Goal: Information Seeking & Learning: Learn about a topic

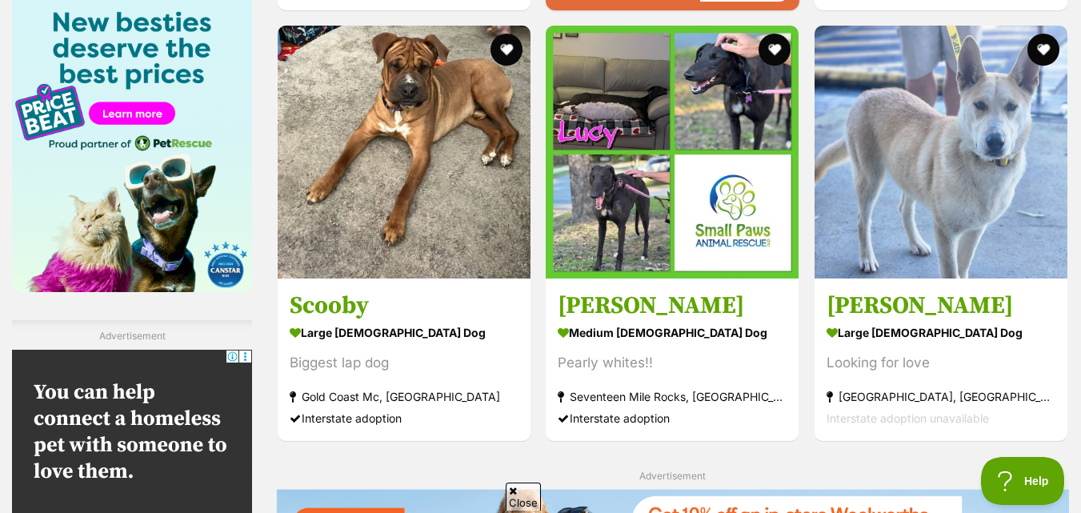
scroll to position [2471, 0]
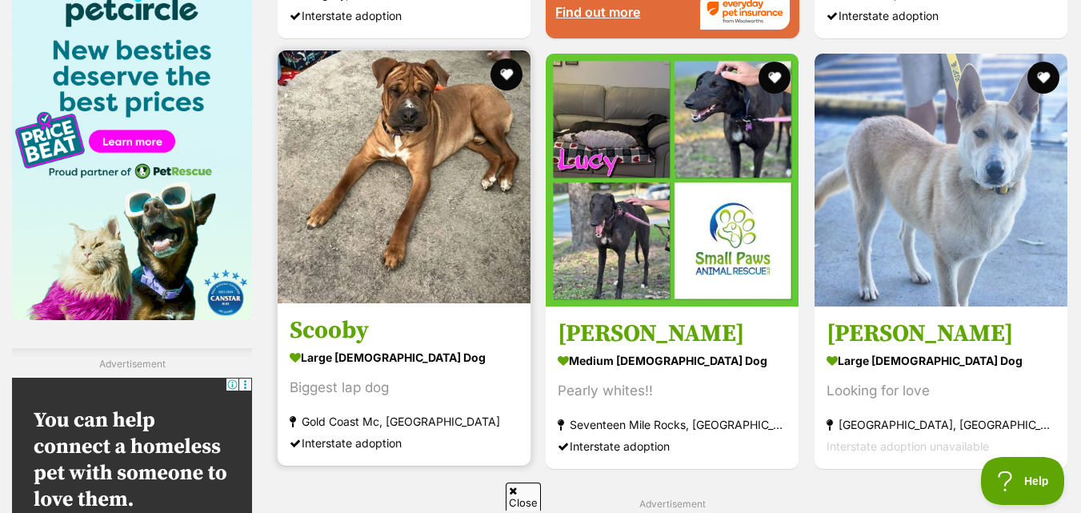
click at [412, 227] on img at bounding box center [404, 176] width 253 height 253
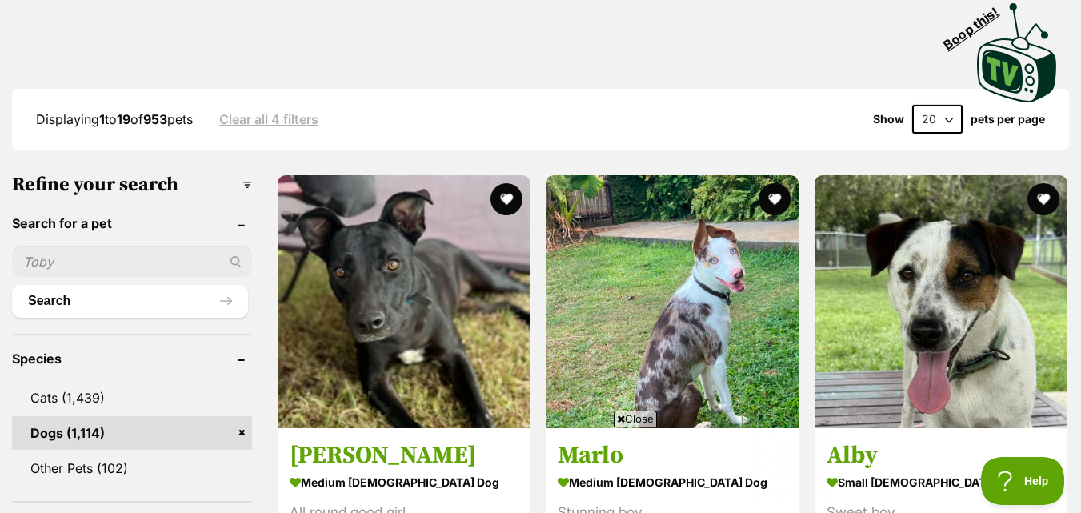
scroll to position [311, 0]
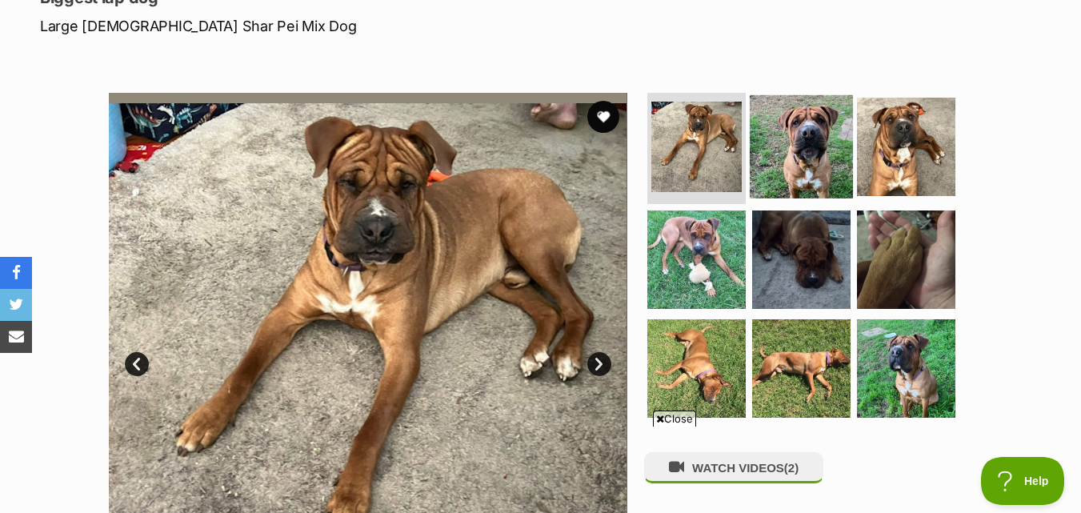
click at [768, 131] on img at bounding box center [801, 145] width 103 height 103
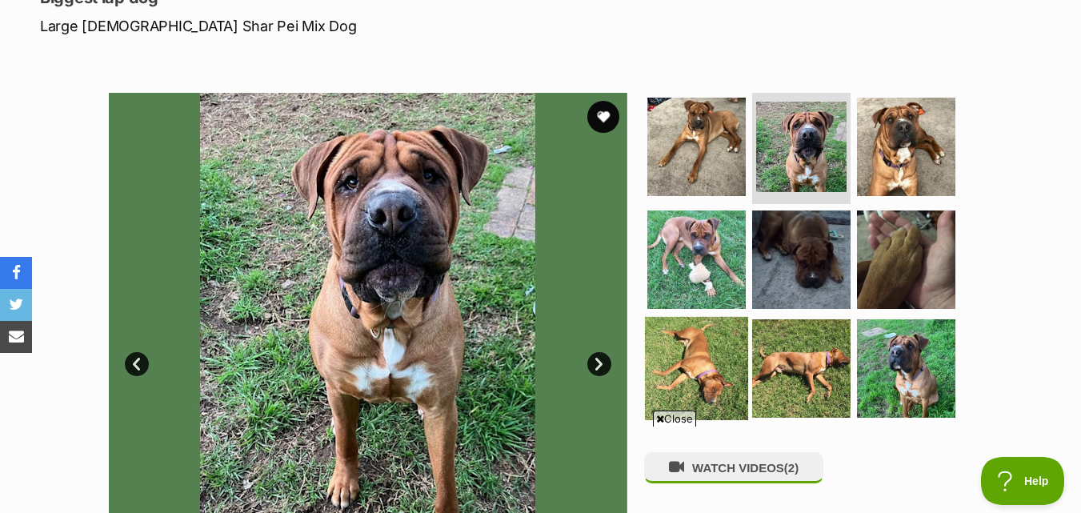
click at [719, 366] on img at bounding box center [696, 368] width 103 height 103
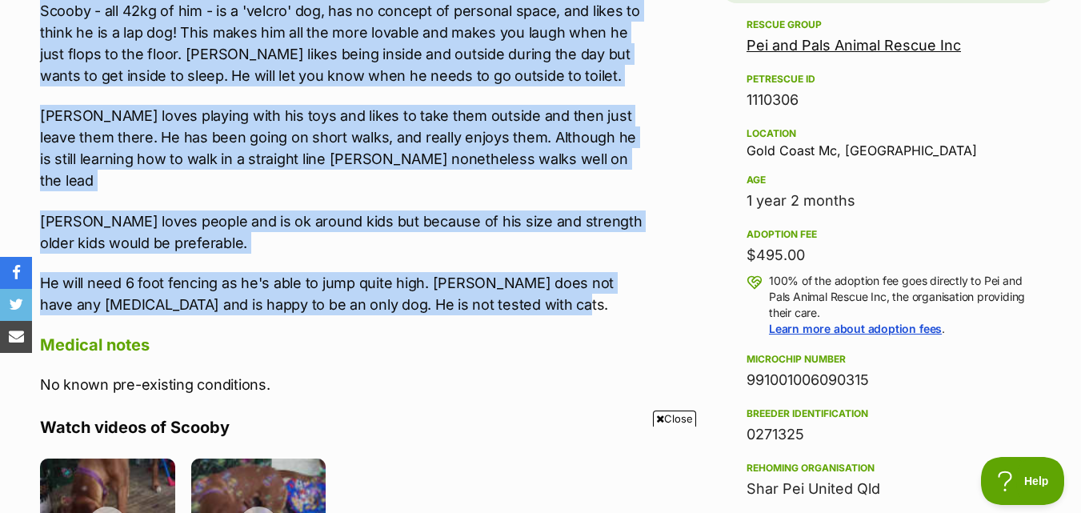
drag, startPoint x: 22, startPoint y: 90, endPoint x: 604, endPoint y: 262, distance: 607.3
copy div "Scooby is a lovable big doofus. He can sit when asked, is learning how to give …"
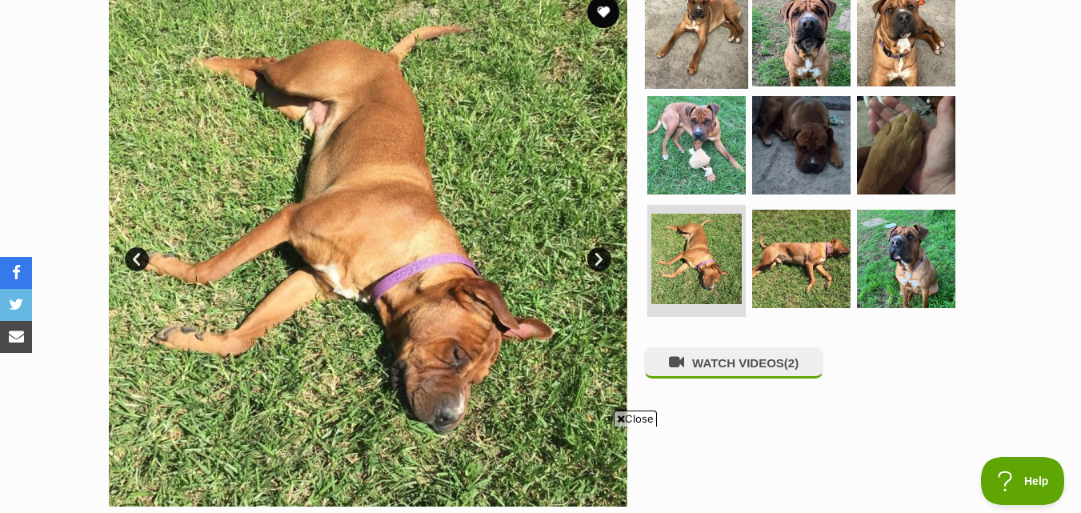
scroll to position [240, 0]
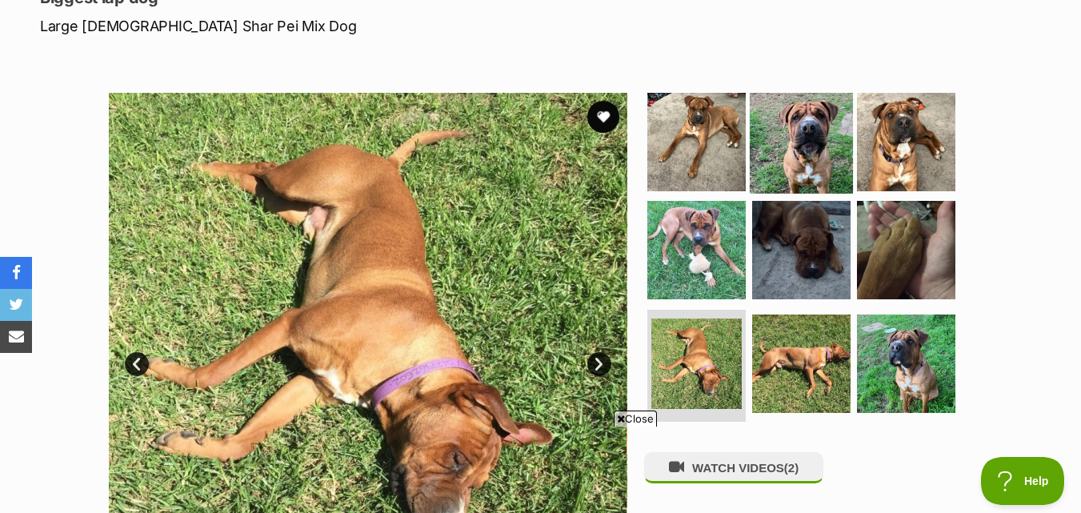
click at [817, 137] on img at bounding box center [801, 141] width 103 height 103
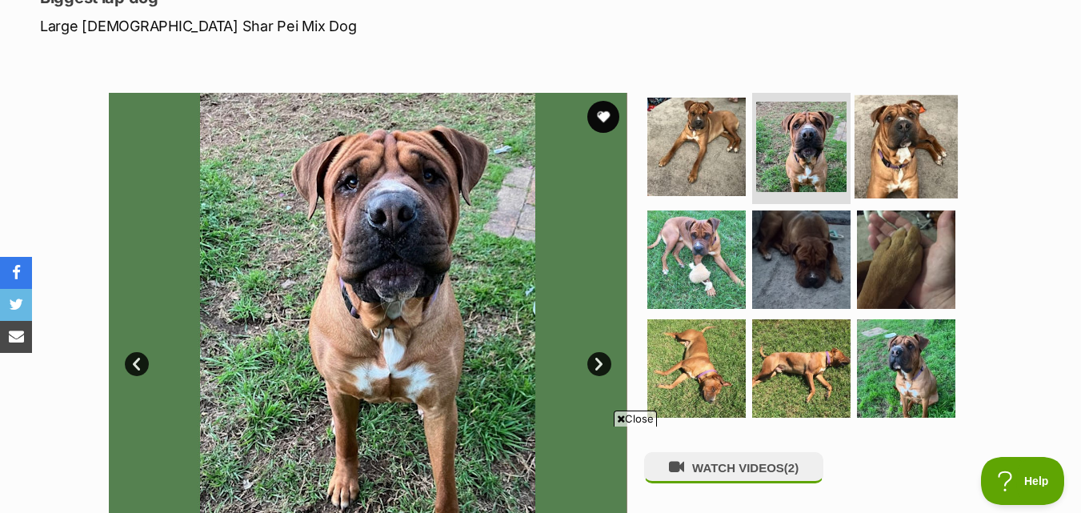
click at [908, 132] on img at bounding box center [905, 145] width 103 height 103
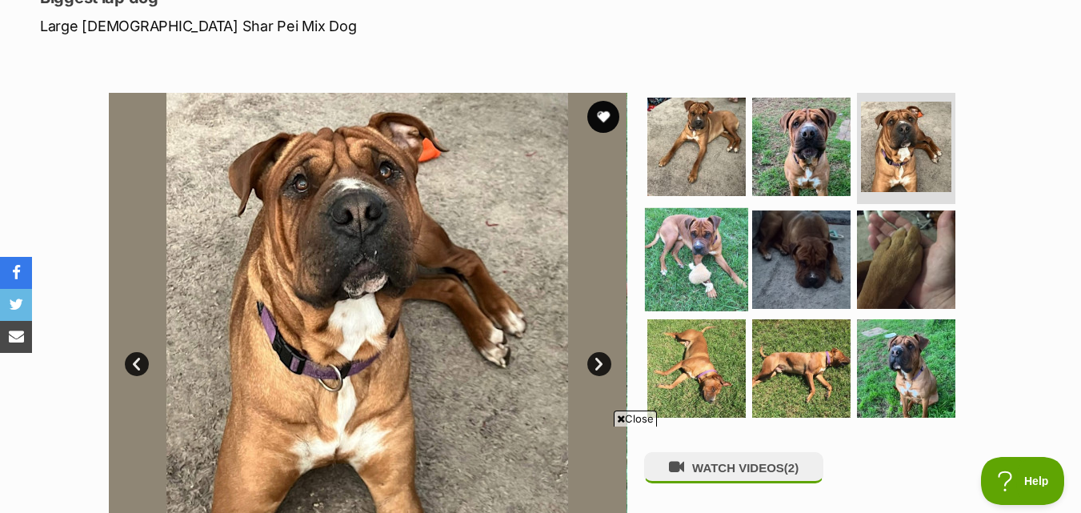
click at [674, 254] on img at bounding box center [696, 259] width 103 height 103
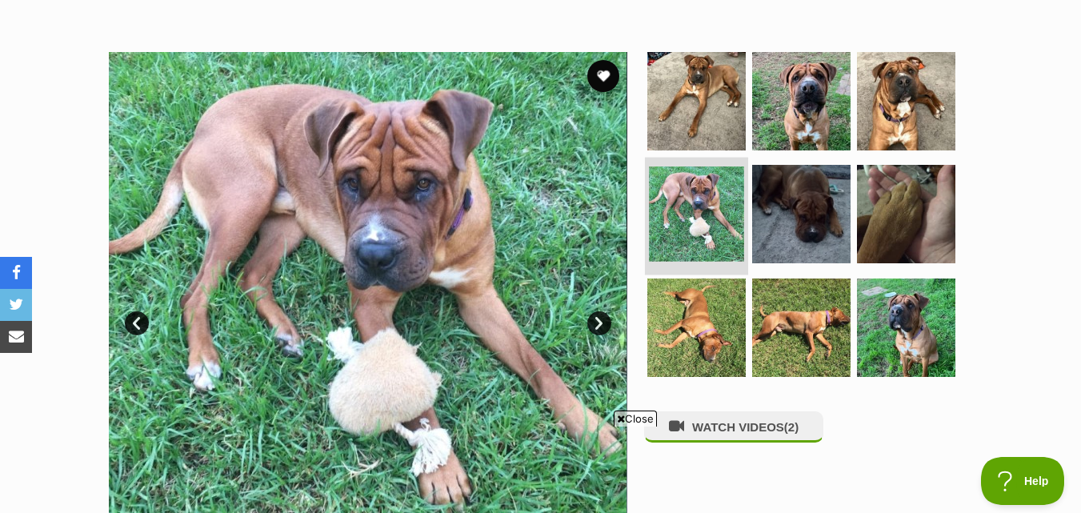
scroll to position [320, 0]
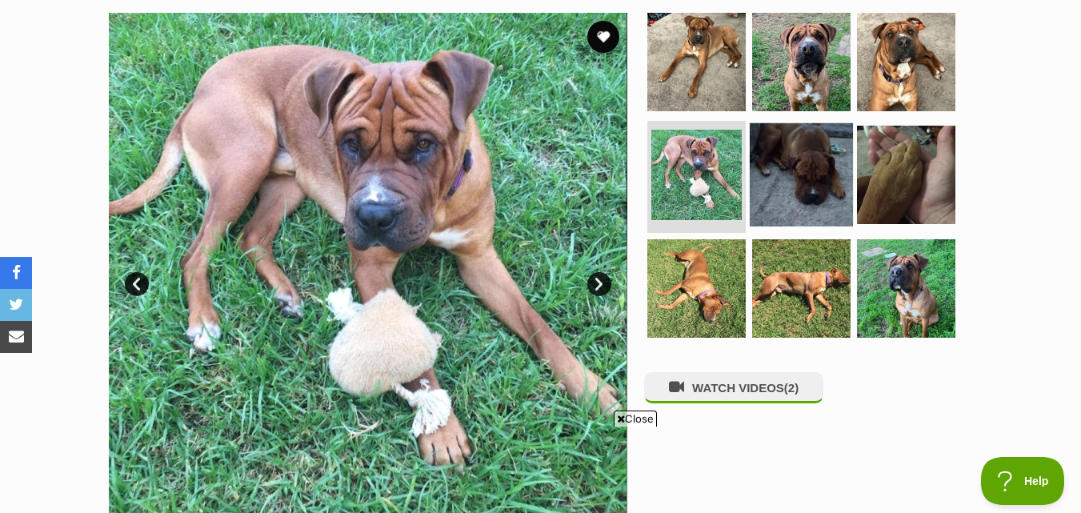
click at [765, 204] on img at bounding box center [801, 174] width 103 height 103
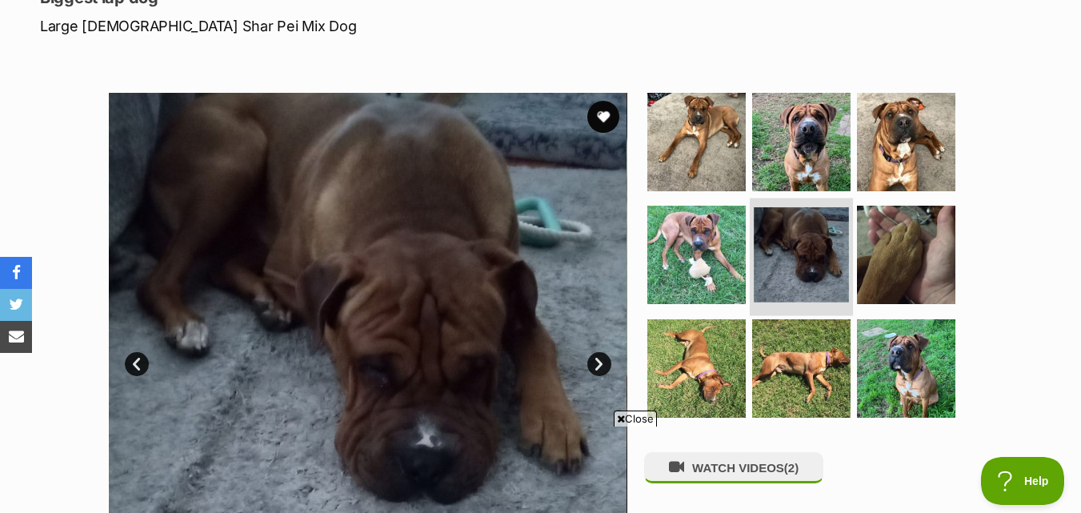
scroll to position [0, 0]
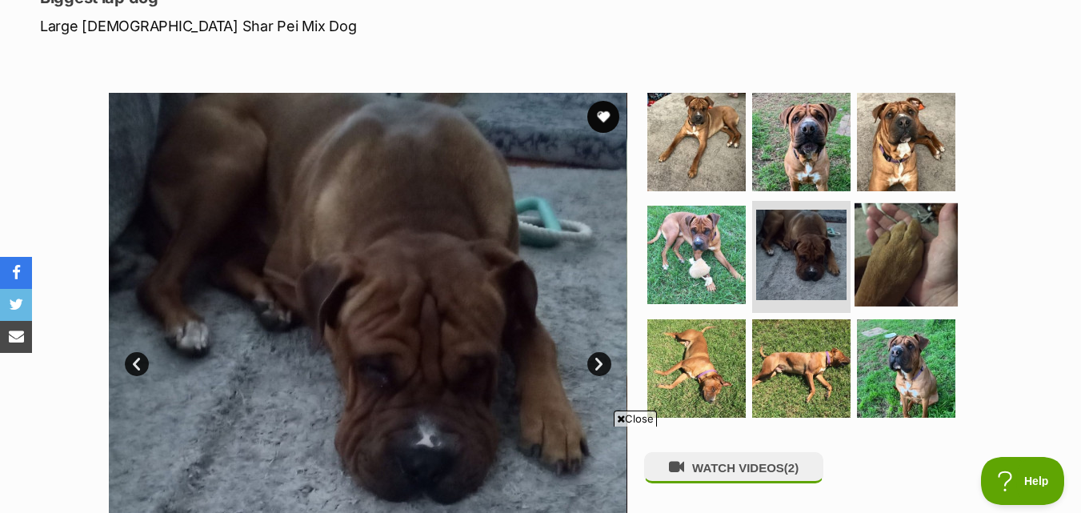
click at [867, 210] on img at bounding box center [905, 254] width 103 height 103
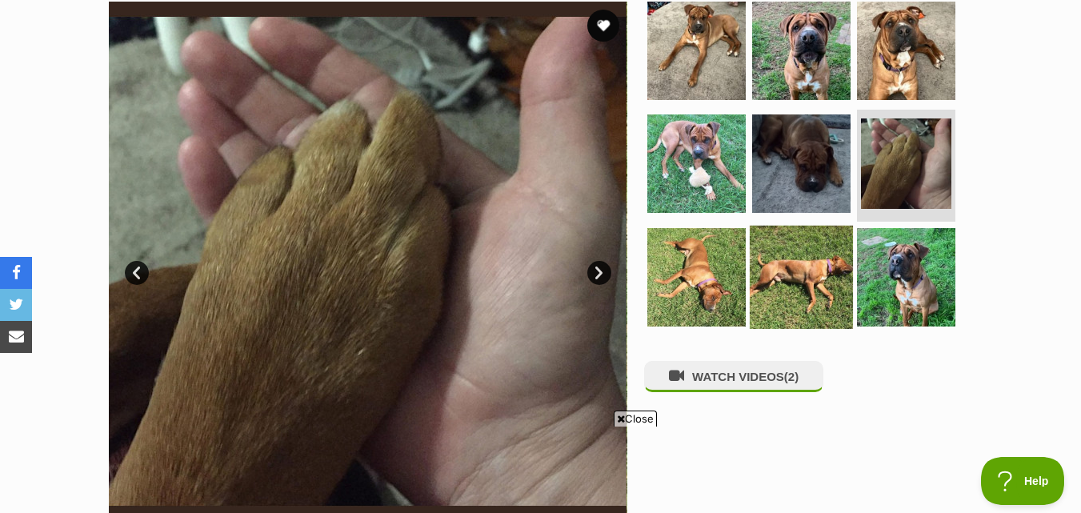
scroll to position [400, 0]
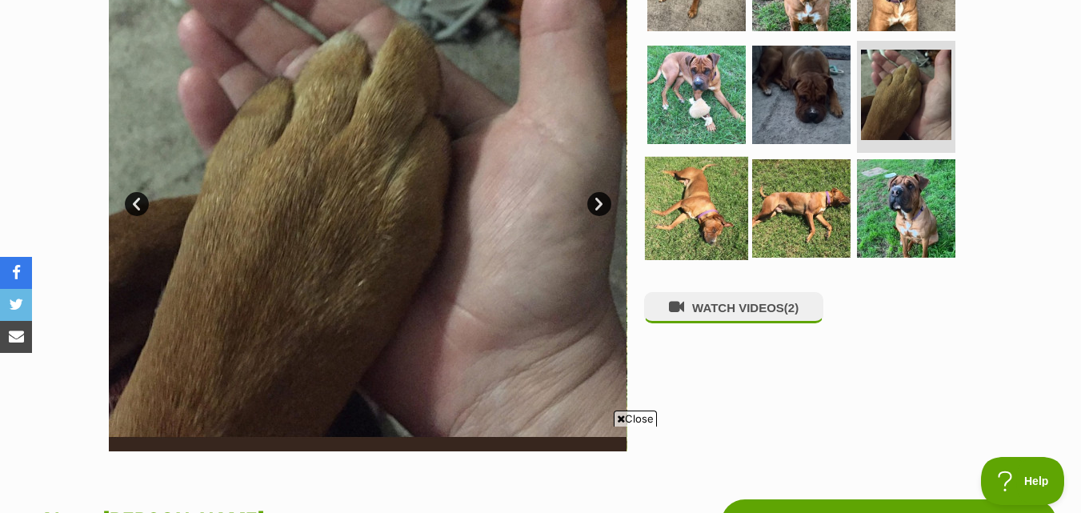
click at [720, 230] on img at bounding box center [696, 208] width 103 height 103
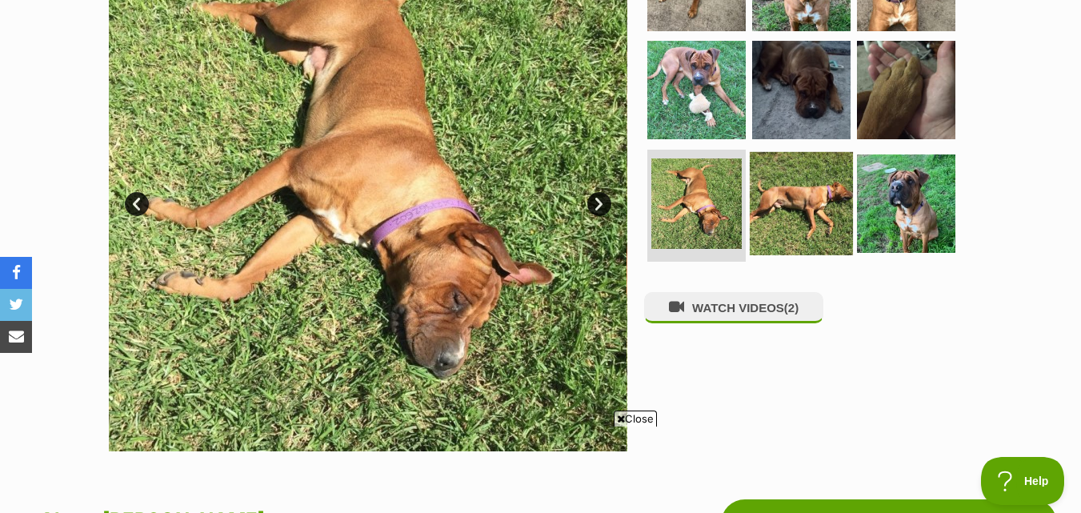
click at [807, 214] on img at bounding box center [801, 203] width 103 height 103
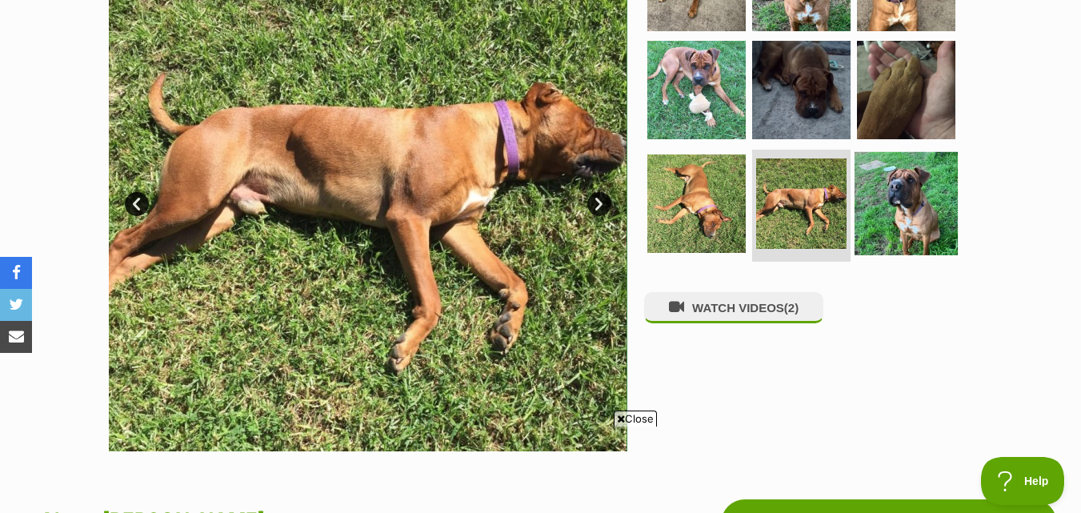
click at [911, 204] on img at bounding box center [905, 203] width 103 height 103
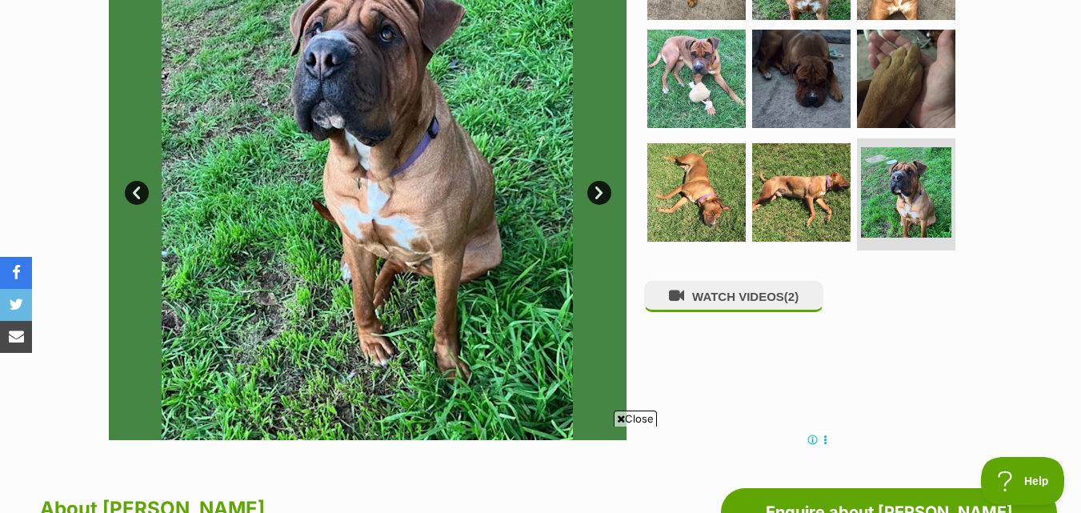
scroll to position [240, 0]
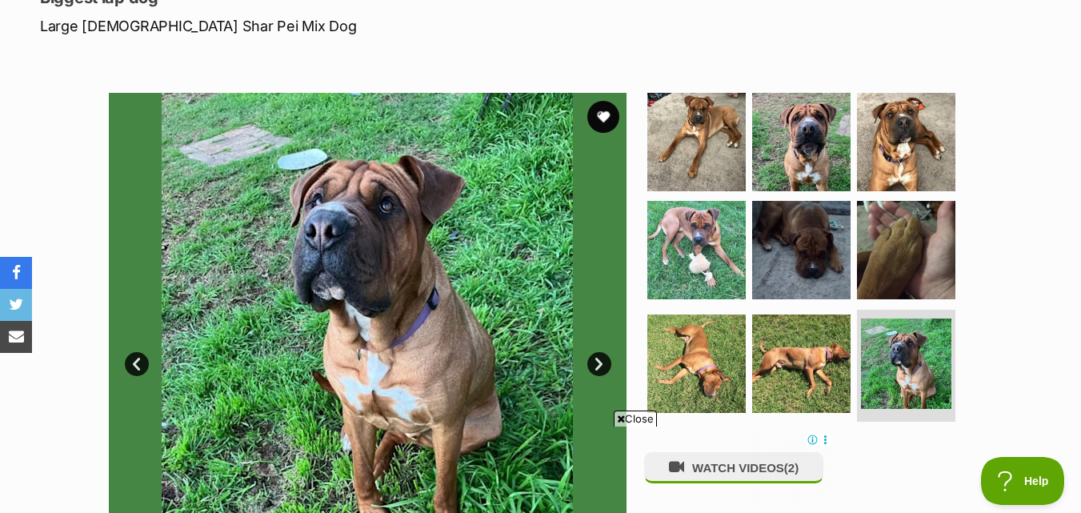
click at [602, 123] on button "favourite" at bounding box center [603, 117] width 32 height 32
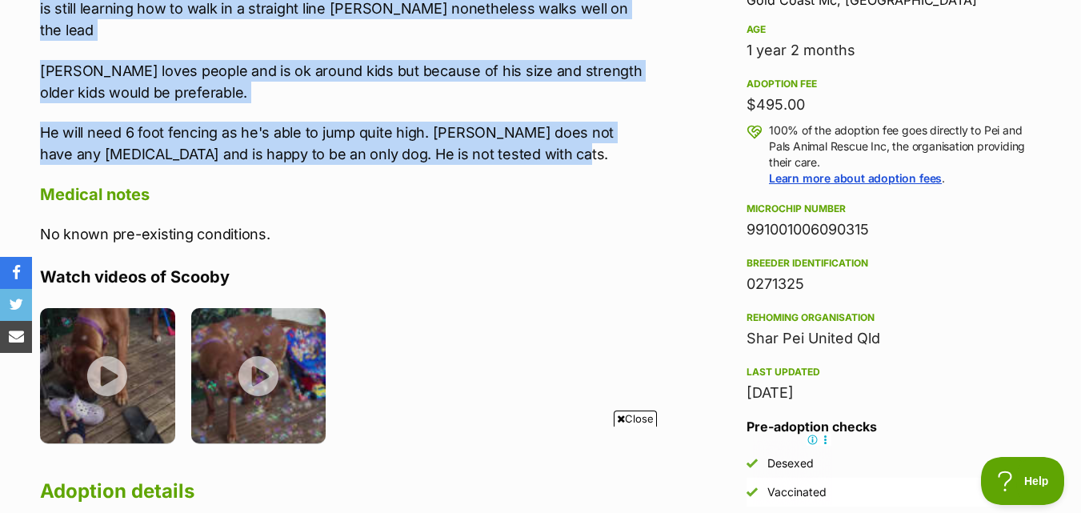
scroll to position [1200, 0]
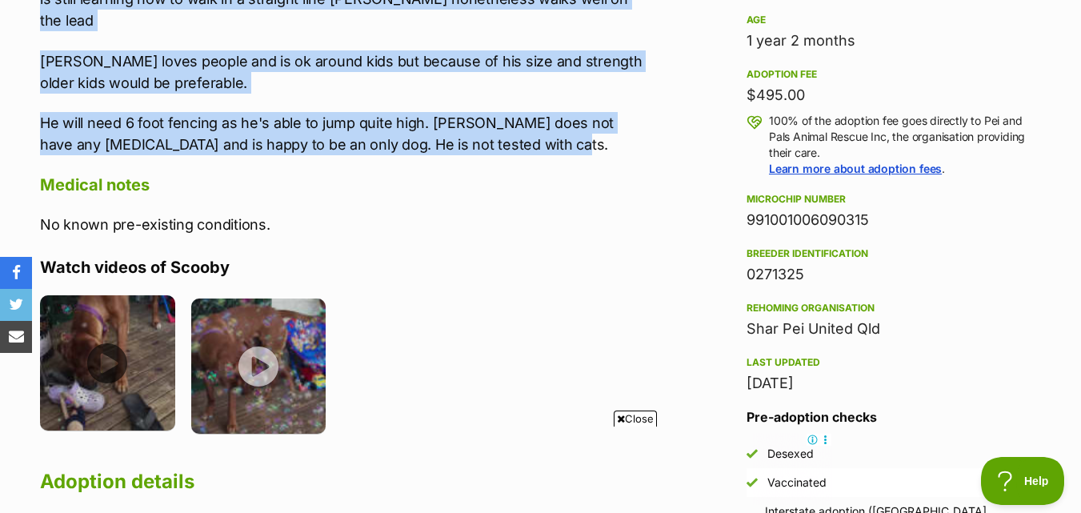
click at [111, 310] on img at bounding box center [107, 362] width 135 height 135
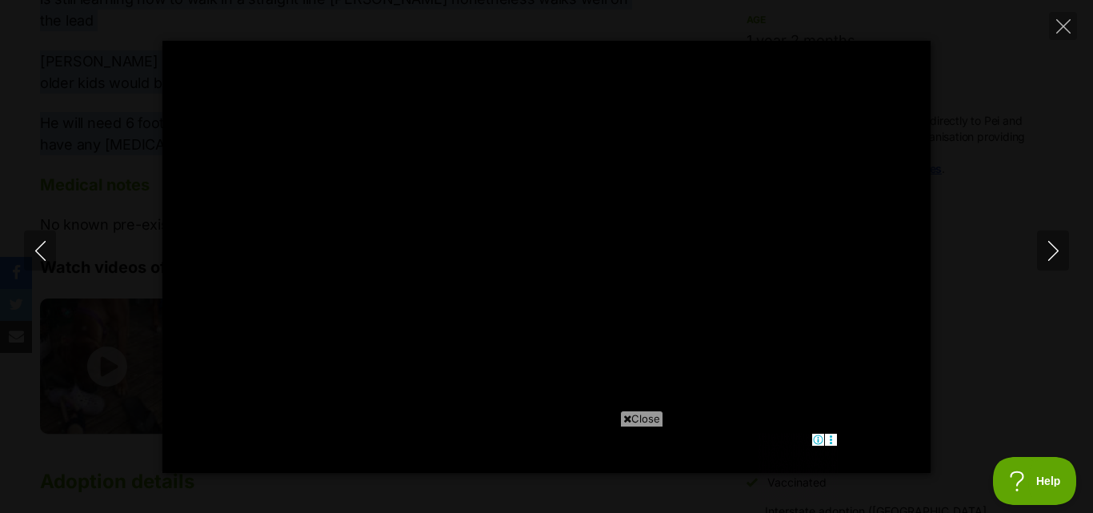
type input "100"
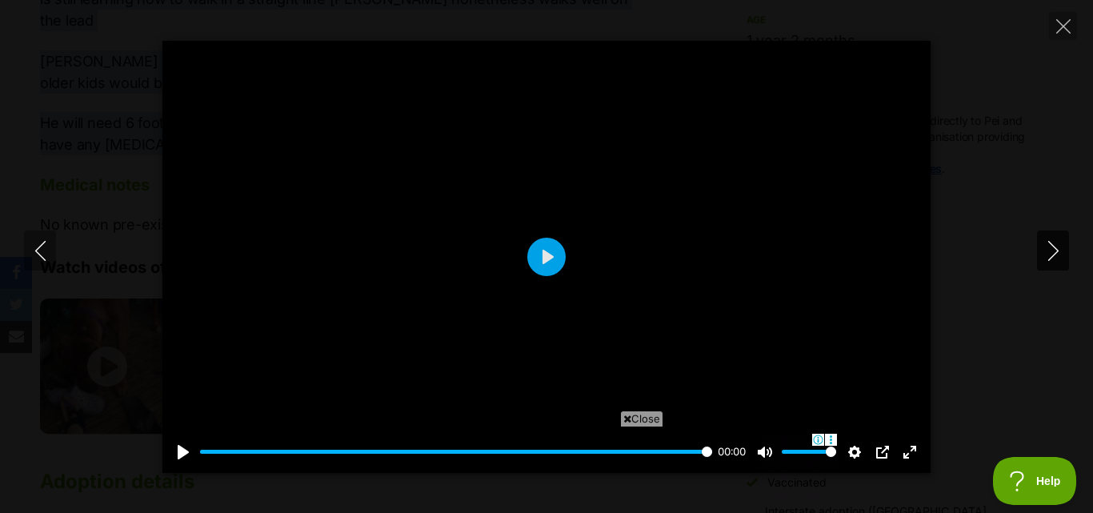
click at [1061, 252] on icon "Next" at bounding box center [1053, 251] width 20 height 20
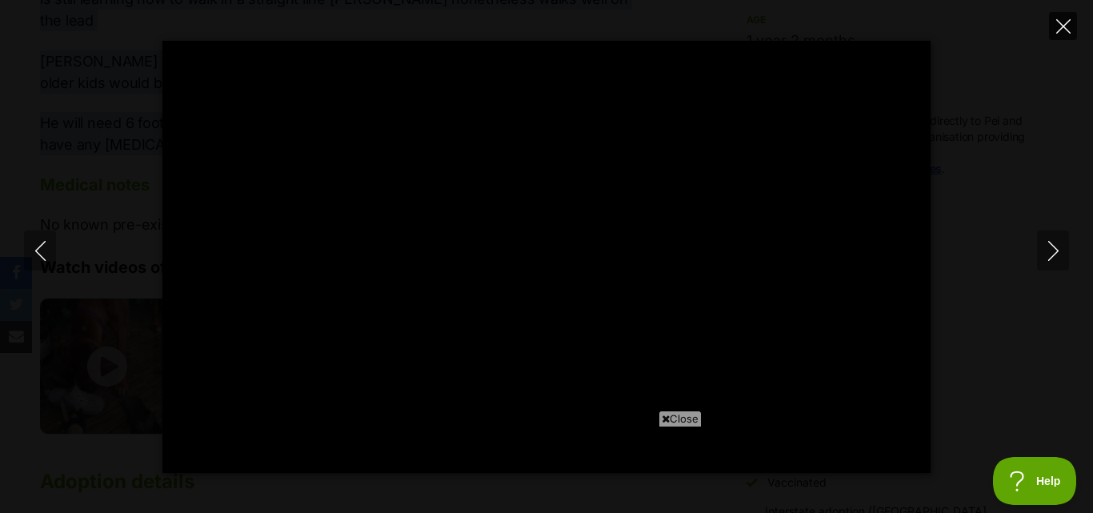
click at [1072, 17] on button "Close" at bounding box center [1063, 26] width 28 height 28
type input "47.35"
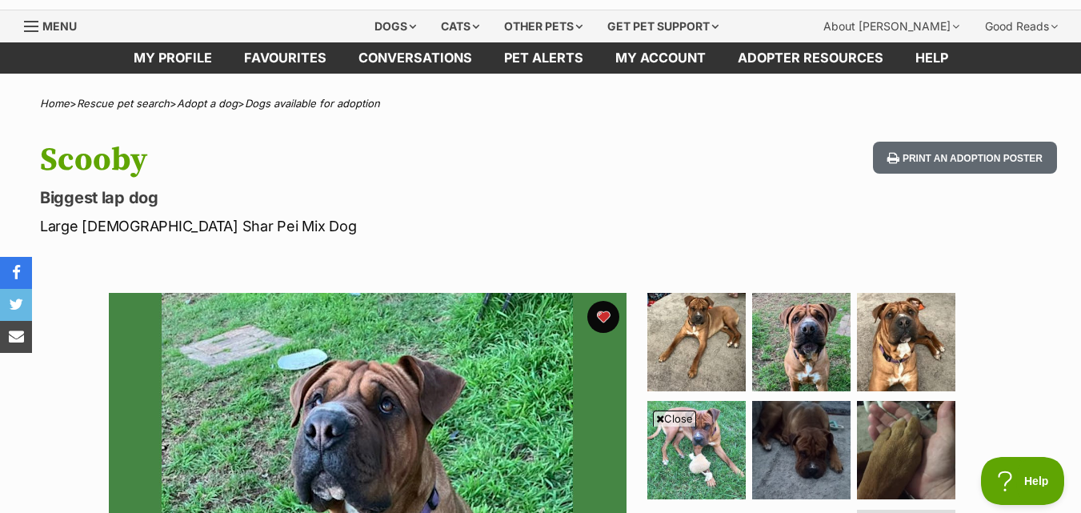
scroll to position [0, 0]
